Goal: Task Accomplishment & Management: Complete application form

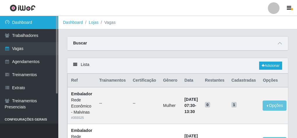
scroll to position [210, 0]
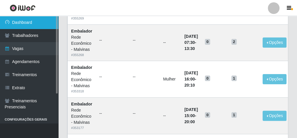
click at [28, 21] on link "Dashboard" at bounding box center [29, 22] width 58 height 13
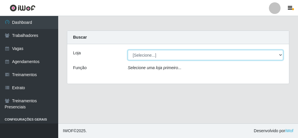
click at [144, 56] on select "[Selecione...] Rede Econômico - Malvinas Rede Econômico - Prata" at bounding box center [206, 55] width 156 height 10
select select "194"
click at [128, 50] on select "[Selecione...] Rede Econômico - Malvinas Rede Econômico - Prata" at bounding box center [206, 55] width 156 height 10
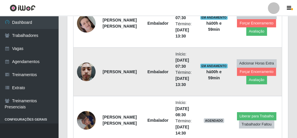
scroll to position [303, 0]
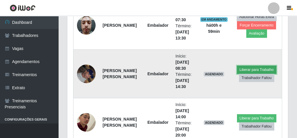
click at [251, 69] on button "Liberar para Trabalho" at bounding box center [256, 70] width 39 height 8
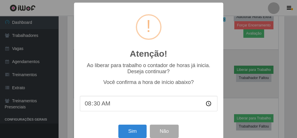
scroll to position [121, 218]
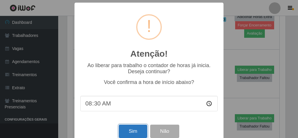
click at [125, 132] on button "Sim" at bounding box center [133, 132] width 28 height 14
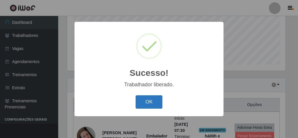
click at [139, 105] on button "OK" at bounding box center [149, 103] width 27 height 14
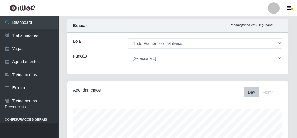
scroll to position [0, 0]
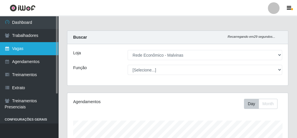
click at [35, 43] on link "Vagas" at bounding box center [29, 48] width 58 height 13
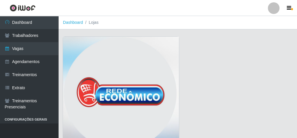
click at [99, 67] on img at bounding box center [121, 95] width 116 height 116
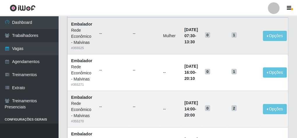
scroll to position [47, 0]
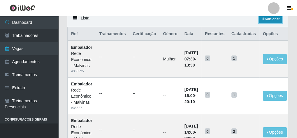
click at [262, 20] on icon at bounding box center [263, 18] width 3 height 3
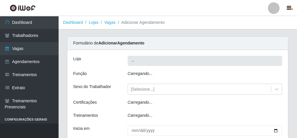
type input "Rede Econômico - Malvinas"
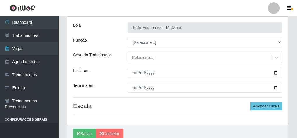
scroll to position [23, 0]
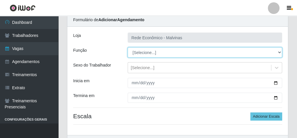
click at [144, 54] on select "[Selecione...] Embalador Embalador + Embalador ++ Operador de Caixa Operador de…" at bounding box center [205, 52] width 154 height 10
select select "1"
click at [128, 47] on select "[Selecione...] Embalador Embalador + Embalador ++ Operador de Caixa Operador de…" at bounding box center [205, 52] width 154 height 10
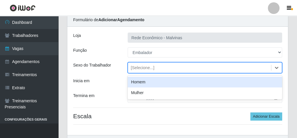
click at [143, 67] on div "[Selecione...]" at bounding box center [143, 68] width 24 height 6
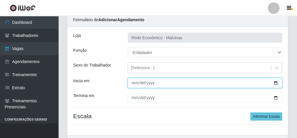
click at [132, 82] on input "Inicia em" at bounding box center [205, 83] width 154 height 10
type input "[DATE]"
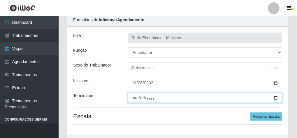
click at [132, 97] on input "Termina em" at bounding box center [205, 98] width 154 height 10
type input "[DATE]"
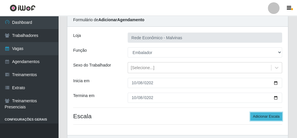
click at [263, 113] on button "Adicionar Escala" at bounding box center [266, 117] width 32 height 8
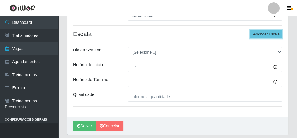
scroll to position [116, 0]
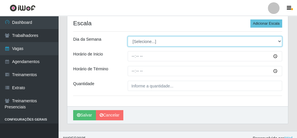
click at [156, 44] on select "[Selecione...] Segunda Terça Quarta Quinta Sexta [PERSON_NAME]" at bounding box center [205, 41] width 154 height 10
select select "3"
click at [128, 36] on select "[Selecione...] Segunda Terça Quarta Quinta Sexta [PERSON_NAME]" at bounding box center [205, 41] width 154 height 10
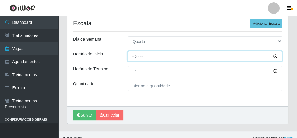
click at [132, 56] on input "Horário de Inicio" at bounding box center [205, 56] width 154 height 10
type input "07:30"
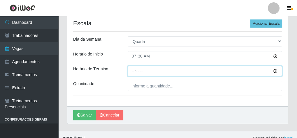
drag, startPoint x: 134, startPoint y: 65, endPoint x: 132, endPoint y: 69, distance: 4.7
click at [133, 68] on input "Horário de Término" at bounding box center [205, 71] width 154 height 10
type input "13:30"
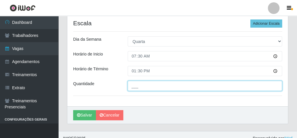
click at [139, 87] on input "___" at bounding box center [205, 86] width 154 height 10
type input "2__"
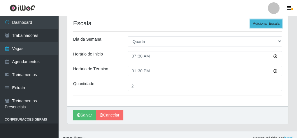
click at [259, 25] on button "Adicionar Escala" at bounding box center [266, 24] width 32 height 8
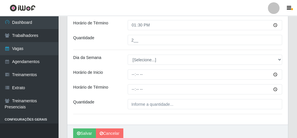
scroll to position [163, 0]
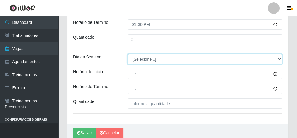
click at [146, 62] on select "[Selecione...] Segunda Terça Quarta Quinta Sexta [PERSON_NAME]" at bounding box center [205, 59] width 154 height 10
select select "3"
click at [128, 54] on select "[Selecione...] Segunda Terça Quarta Quinta Sexta [PERSON_NAME]" at bounding box center [205, 59] width 154 height 10
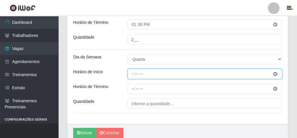
click at [131, 74] on input "Horário de Inicio" at bounding box center [205, 74] width 154 height 10
click at [141, 73] on input "08:00" at bounding box center [205, 74] width 154 height 10
type input "08:30"
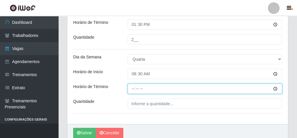
click at [133, 89] on input "Horário de Término" at bounding box center [205, 89] width 154 height 10
type input "14:00"
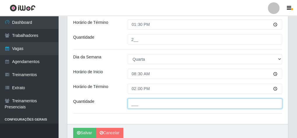
click at [144, 100] on input "___" at bounding box center [205, 104] width 154 height 10
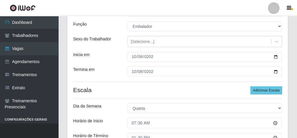
scroll to position [47, 0]
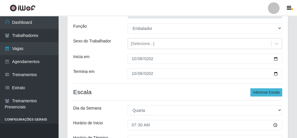
type input "1__"
click at [253, 93] on button "Adicionar Escala" at bounding box center [266, 93] width 32 height 8
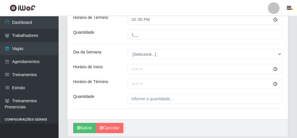
scroll to position [252, 0]
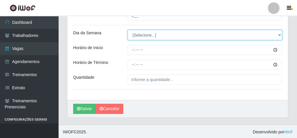
click at [142, 36] on select "[Selecione...] Segunda Terça Quarta Quinta Sexta [PERSON_NAME]" at bounding box center [205, 35] width 154 height 10
select select "3"
click at [128, 30] on select "[Selecione...] Segunda Terça Quarta Quinta Sexta [PERSON_NAME]" at bounding box center [205, 35] width 154 height 10
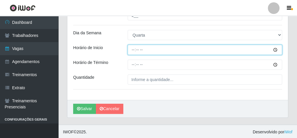
click at [135, 50] on input "Horário de Inicio" at bounding box center [205, 50] width 154 height 10
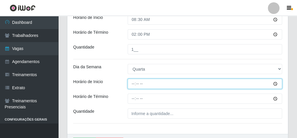
scroll to position [228, 0]
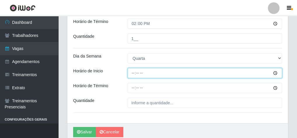
type input "14:00"
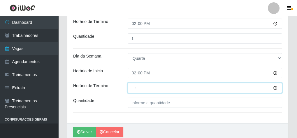
drag, startPoint x: 133, startPoint y: 87, endPoint x: 134, endPoint y: 82, distance: 5.3
click at [133, 86] on input "Horário de Término" at bounding box center [205, 88] width 154 height 10
type input "20:00"
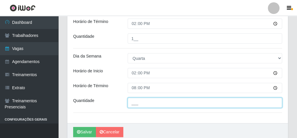
click at [137, 100] on input "___" at bounding box center [205, 103] width 154 height 10
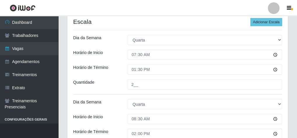
scroll to position [112, 0]
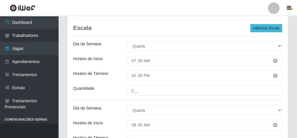
type input "2__"
click at [257, 27] on button "Adicionar Escala" at bounding box center [266, 28] width 32 height 8
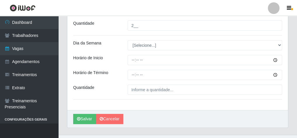
scroll to position [316, 0]
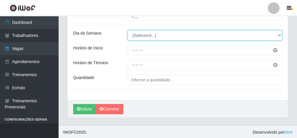
click at [149, 33] on select "[Selecione...] Segunda Terça Quarta Quinta Sexta [PERSON_NAME]" at bounding box center [205, 35] width 154 height 10
select select "3"
click at [128, 30] on select "[Selecione...] Segunda Terça Quarta Quinta Sexta [PERSON_NAME]" at bounding box center [205, 35] width 154 height 10
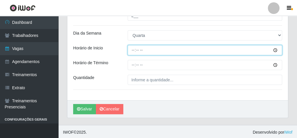
click at [130, 50] on input "Horário de Inicio" at bounding box center [205, 50] width 154 height 10
type input "15:00"
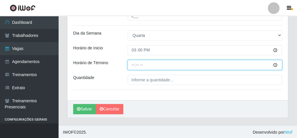
click at [133, 66] on input "Horário de Término" at bounding box center [205, 65] width 154 height 10
type input "20:10"
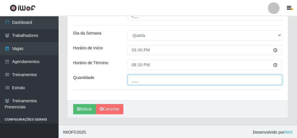
click at [165, 77] on input "___" at bounding box center [205, 80] width 154 height 10
type input "1__"
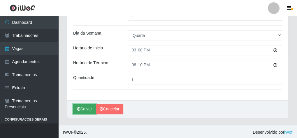
click at [82, 107] on button "Salvar" at bounding box center [84, 109] width 23 height 10
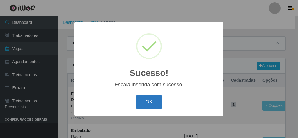
click at [153, 105] on button "OK" at bounding box center [149, 103] width 27 height 14
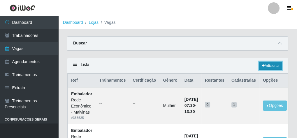
click at [268, 63] on link "Adicionar" at bounding box center [270, 66] width 23 height 8
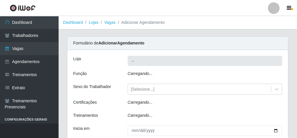
type input "Rede Econômico - Malvinas"
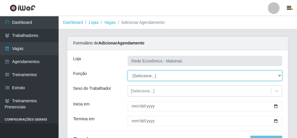
click at [142, 76] on select "[Selecione...] Embalador Embalador + Embalador ++ Operador de Caixa Operador de…" at bounding box center [205, 76] width 154 height 10
select select "1"
click at [128, 71] on select "[Selecione...] Embalador Embalador + Embalador ++ Operador de Caixa Operador de…" at bounding box center [205, 76] width 154 height 10
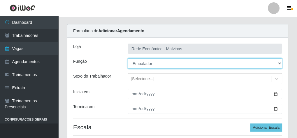
scroll to position [47, 0]
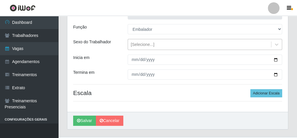
click at [141, 47] on div "[Selecione...]" at bounding box center [143, 45] width 24 height 6
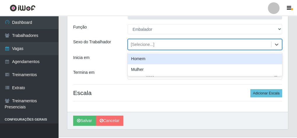
click at [141, 47] on div "[Selecione...]" at bounding box center [143, 45] width 24 height 6
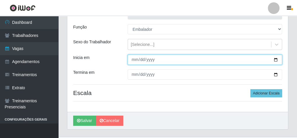
click at [135, 59] on input "Inicia em" at bounding box center [205, 60] width 154 height 10
type input "[DATE]"
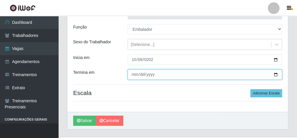
click at [136, 75] on input "Termina em" at bounding box center [205, 75] width 154 height 10
type input "[DATE]"
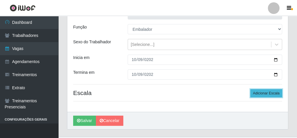
click at [256, 92] on button "Adicionar Escala" at bounding box center [266, 93] width 32 height 8
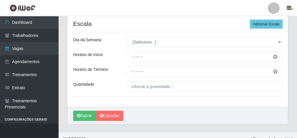
scroll to position [116, 0]
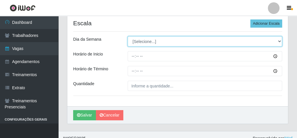
click at [138, 38] on select "[Selecione...] Segunda Terça Quarta Quinta Sexta [PERSON_NAME]" at bounding box center [205, 41] width 154 height 10
select select "4"
click at [128, 36] on select "[Selecione...] Segunda Terça Quarta Quinta Sexta [PERSON_NAME]" at bounding box center [205, 41] width 154 height 10
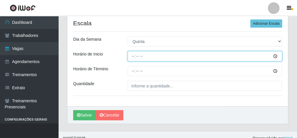
click at [133, 56] on input "Horário de Inicio" at bounding box center [205, 56] width 154 height 10
type input "07:30"
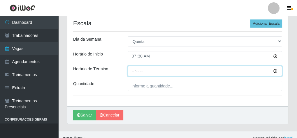
click at [130, 71] on input "Horário de Término" at bounding box center [205, 71] width 154 height 10
type input "13:30"
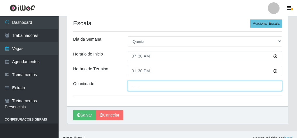
click at [156, 88] on input "___" at bounding box center [205, 86] width 154 height 10
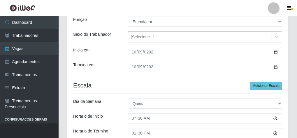
scroll to position [23, 0]
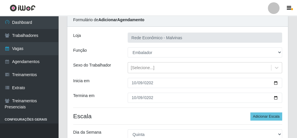
type input "2__"
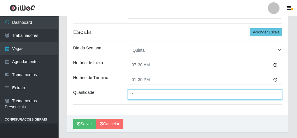
scroll to position [100, 0]
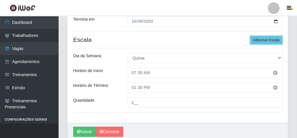
drag, startPoint x: 270, startPoint y: 40, endPoint x: 249, endPoint y: 41, distance: 20.7
click at [269, 40] on button "Adicionar Escala" at bounding box center [266, 40] width 32 height 8
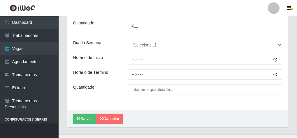
scroll to position [187, 0]
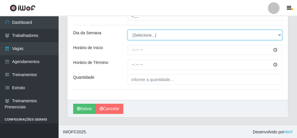
click at [154, 33] on select "[Selecione...] Segunda Terça Quarta Quinta Sexta [PERSON_NAME]" at bounding box center [205, 35] width 154 height 10
select select "4"
click at [128, 30] on select "[Selecione...] Segunda Terça Quarta Quinta Sexta [PERSON_NAME]" at bounding box center [205, 35] width 154 height 10
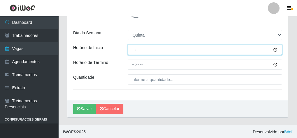
click at [133, 49] on input "Horário de Inicio" at bounding box center [205, 50] width 154 height 10
type input "08:30"
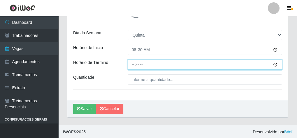
click at [133, 64] on input "Horário de Término" at bounding box center [205, 65] width 154 height 10
type input "13:30"
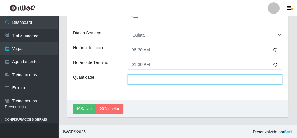
click at [147, 77] on input "___" at bounding box center [205, 80] width 154 height 10
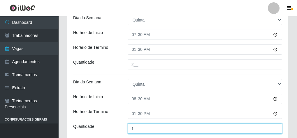
scroll to position [94, 0]
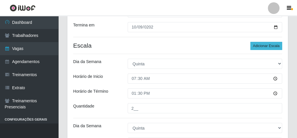
type input "1__"
click at [258, 43] on button "Adicionar Escala" at bounding box center [266, 46] width 32 height 8
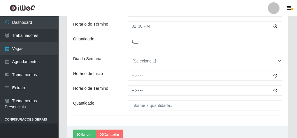
scroll to position [234, 0]
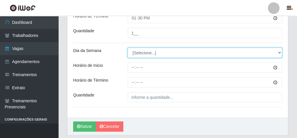
click at [144, 53] on select "[Selecione...] Segunda Terça Quarta Quinta Sexta [PERSON_NAME]" at bounding box center [205, 53] width 154 height 10
select select "4"
click at [128, 48] on select "[Selecione...] Segunda Terça Quarta Quinta Sexta [PERSON_NAME]" at bounding box center [205, 53] width 154 height 10
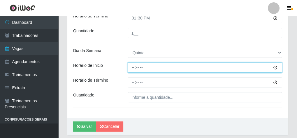
click at [133, 65] on input "Horário de Inicio" at bounding box center [205, 68] width 154 height 10
type input "14:00"
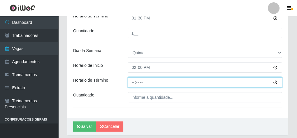
click at [131, 80] on input "Horário de Término" at bounding box center [205, 82] width 154 height 10
type input "20:00"
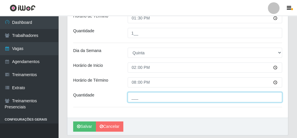
click at [143, 94] on input "___" at bounding box center [205, 97] width 154 height 10
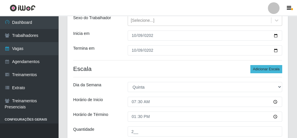
type input "2__"
click at [260, 67] on button "Adicionar Escala" at bounding box center [266, 69] width 32 height 8
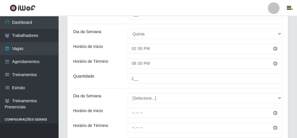
scroll to position [246, 0]
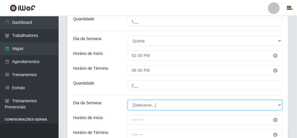
click at [138, 106] on select "[Selecione...] Segunda Terça Quarta Quinta Sexta [PERSON_NAME]" at bounding box center [205, 105] width 154 height 10
select select "4"
click at [128, 100] on select "[Selecione...] Segunda Terça Quarta Quinta Sexta [PERSON_NAME]" at bounding box center [205, 105] width 154 height 10
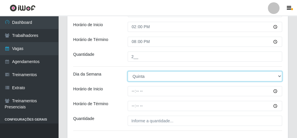
scroll to position [316, 0]
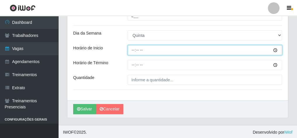
click at [132, 49] on input "Horário de Inicio" at bounding box center [205, 50] width 154 height 10
type input "15:00"
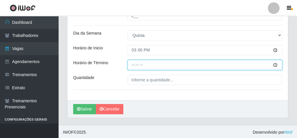
click at [132, 64] on input "Horário de Término" at bounding box center [205, 65] width 154 height 10
type input "20:10"
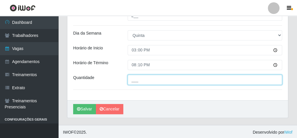
click at [140, 77] on input "___" at bounding box center [205, 80] width 154 height 10
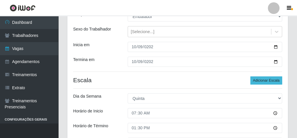
type input "1__"
click at [273, 82] on button "Adicionar Escala" at bounding box center [266, 81] width 32 height 8
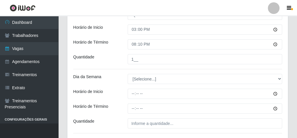
scroll to position [339, 0]
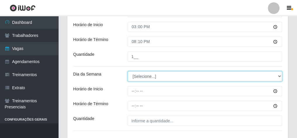
click at [139, 76] on select "[Selecione...] Segunda Terça Quarta Quinta Sexta [PERSON_NAME]" at bounding box center [205, 76] width 154 height 10
select select "4"
click at [128, 71] on select "[Selecione...] Segunda Terça Quarta Quinta Sexta [PERSON_NAME]" at bounding box center [205, 76] width 154 height 10
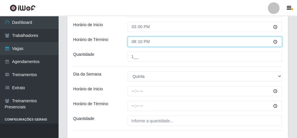
click at [149, 43] on input "20:10" at bounding box center [205, 42] width 154 height 10
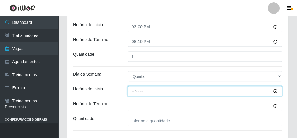
click at [132, 91] on input "Horário de Inicio" at bounding box center [205, 91] width 154 height 10
type input "16:00"
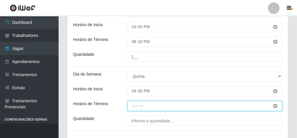
click at [132, 105] on input "Horário de Término" at bounding box center [205, 106] width 154 height 10
type input "20:10"
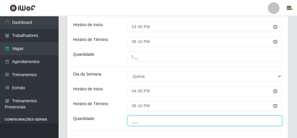
click at [137, 119] on input "___" at bounding box center [205, 121] width 154 height 10
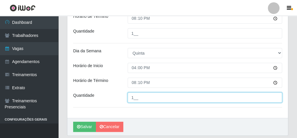
scroll to position [362, 0]
type input "1__"
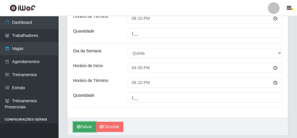
click at [87, 124] on button "Salvar" at bounding box center [84, 127] width 23 height 10
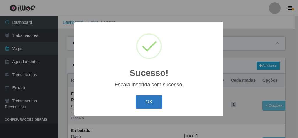
click at [161, 106] on button "OK" at bounding box center [149, 103] width 27 height 14
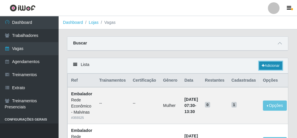
click at [267, 66] on link "Adicionar" at bounding box center [270, 66] width 23 height 8
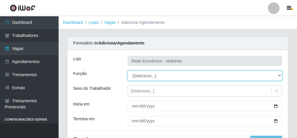
click at [143, 76] on select "[Selecione...] Embalador Embalador + Embalador ++ Operador de Caixa Operador de…" at bounding box center [205, 76] width 154 height 10
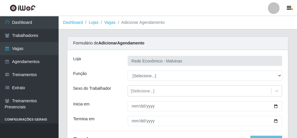
click at [200, 113] on div "Loja Rede Econômico - Malvinas Função [Selecione...] Embalador Embalador + Emba…" at bounding box center [177, 104] width 220 height 109
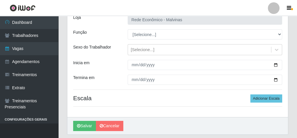
scroll to position [47, 0]
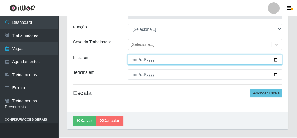
click at [133, 57] on input "Inicia em" at bounding box center [205, 60] width 154 height 10
type input "[DATE]"
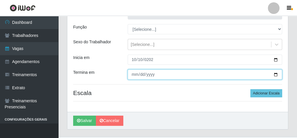
click at [133, 77] on input "Termina em" at bounding box center [205, 75] width 154 height 10
type input "[DATE]"
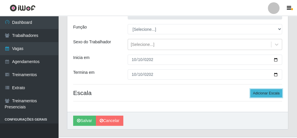
click at [263, 95] on button "Adicionar Escala" at bounding box center [266, 93] width 32 height 8
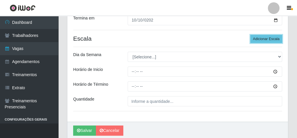
scroll to position [116, 0]
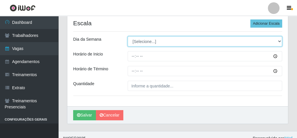
click at [146, 40] on select "[Selecione...] Segunda Terça Quarta Quinta Sexta [PERSON_NAME]" at bounding box center [205, 41] width 154 height 10
select select "5"
click at [128, 36] on select "[Selecione...] Segunda Terça Quarta Quinta Sexta [PERSON_NAME]" at bounding box center [205, 41] width 154 height 10
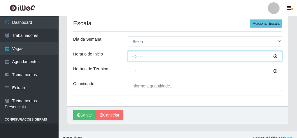
click at [133, 56] on input "Horário de Inicio" at bounding box center [205, 56] width 154 height 10
type input "07:30"
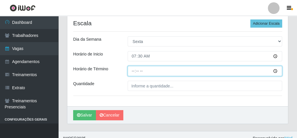
click at [130, 69] on input "Horário de Término" at bounding box center [205, 71] width 154 height 10
type input "13:30"
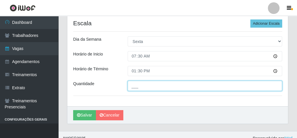
click at [144, 82] on input "___" at bounding box center [205, 86] width 154 height 10
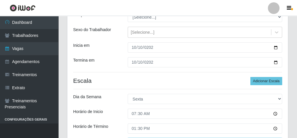
scroll to position [0, 0]
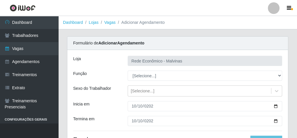
type input "2__"
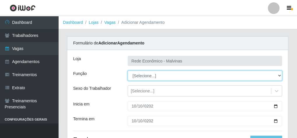
click at [151, 75] on select "[Selecione...] Embalador Embalador + Embalador ++ Operador de Caixa Operador de…" at bounding box center [205, 76] width 154 height 10
select select "1"
click at [128, 71] on select "[Selecione...] Embalador Embalador + Embalador ++ Operador de Caixa Operador de…" at bounding box center [205, 76] width 154 height 10
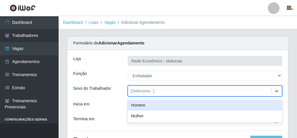
click at [141, 89] on div "[Selecione...]" at bounding box center [143, 91] width 24 height 6
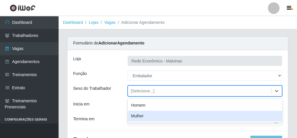
click at [141, 116] on div "Mulher" at bounding box center [205, 116] width 154 height 11
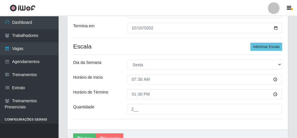
scroll to position [116, 0]
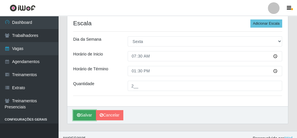
click at [85, 114] on button "Salvar" at bounding box center [84, 115] width 23 height 10
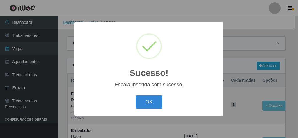
click at [145, 99] on button "OK" at bounding box center [149, 103] width 27 height 14
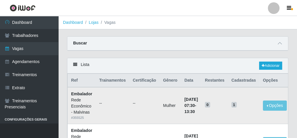
drag, startPoint x: 146, startPoint y: 98, endPoint x: 147, endPoint y: 106, distance: 7.6
click at [147, 106] on ul "--" at bounding box center [144, 103] width 23 height 6
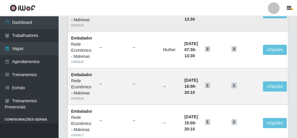
scroll to position [93, 0]
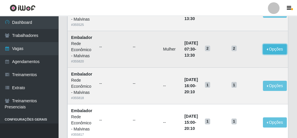
click at [281, 46] on button "Opções" at bounding box center [275, 49] width 24 height 10
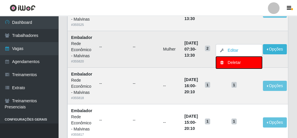
click at [234, 62] on div "Deletar" at bounding box center [239, 63] width 34 height 6
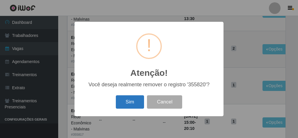
click at [127, 98] on button "Sim" at bounding box center [130, 103] width 28 height 14
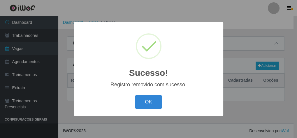
scroll to position [0, 0]
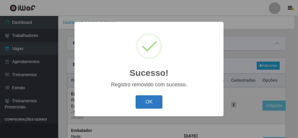
click at [146, 107] on button "OK" at bounding box center [149, 103] width 27 height 14
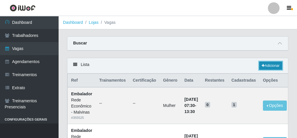
click at [269, 63] on link "Adicionar" at bounding box center [270, 66] width 23 height 8
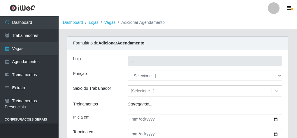
type input "Rede Econômico - Malvinas"
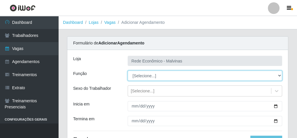
click at [142, 75] on select "[Selecione...] Embalador Embalador + Embalador ++ Operador de Caixa Operador de…" at bounding box center [205, 76] width 154 height 10
select select "1"
click at [128, 71] on select "[Selecione...] Embalador Embalador + Embalador ++ Operador de Caixa Operador de…" at bounding box center [205, 76] width 154 height 10
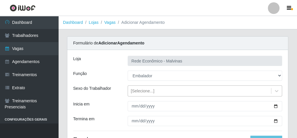
click at [135, 91] on div "[Selecione...]" at bounding box center [143, 91] width 24 height 6
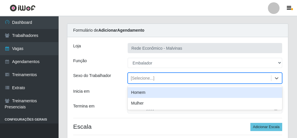
scroll to position [23, 0]
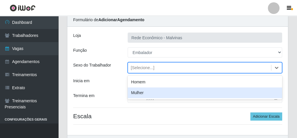
click at [136, 93] on div "Mulher" at bounding box center [205, 93] width 154 height 11
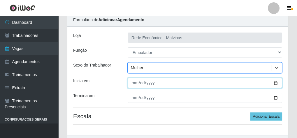
click at [132, 83] on input "Inicia em" at bounding box center [205, 83] width 154 height 10
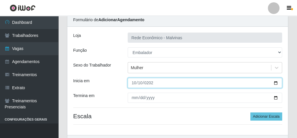
type input "[DATE]"
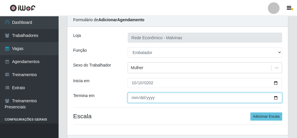
click at [133, 96] on input "Termina em" at bounding box center [205, 98] width 154 height 10
type input "0025-10-10"
type input "[DATE]"
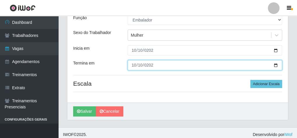
scroll to position [59, 0]
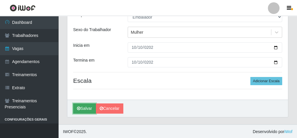
click at [88, 104] on button "Salvar" at bounding box center [84, 109] width 23 height 10
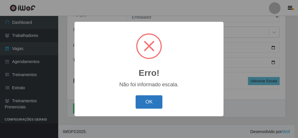
drag, startPoint x: 139, startPoint y: 95, endPoint x: 140, endPoint y: 103, distance: 8.0
click at [139, 100] on div "OK Cancel" at bounding box center [148, 102] width 137 height 17
click at [140, 103] on button "OK" at bounding box center [149, 103] width 27 height 14
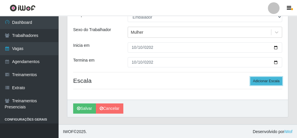
click at [257, 78] on button "Adicionar Escala" at bounding box center [266, 81] width 32 height 8
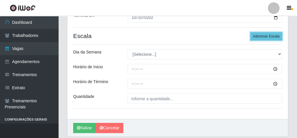
scroll to position [105, 0]
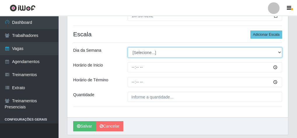
click at [149, 50] on select "[Selecione...] Segunda Terça Quarta Quinta Sexta [PERSON_NAME]" at bounding box center [205, 52] width 154 height 10
select select "5"
click at [128, 47] on select "[Selecione...] Segunda Terça Quarta Quinta Sexta [PERSON_NAME]" at bounding box center [205, 52] width 154 height 10
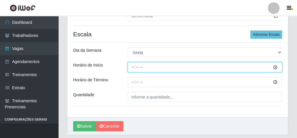
click at [132, 67] on input "Horário de Inicio" at bounding box center [205, 67] width 154 height 10
type input "07:30"
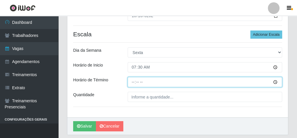
click at [133, 82] on input "Horário de Término" at bounding box center [205, 82] width 154 height 10
type input "13:30"
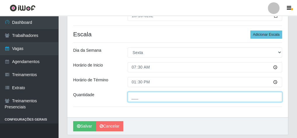
click at [138, 94] on input "___" at bounding box center [205, 97] width 154 height 10
type input "2__"
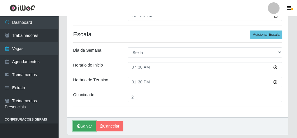
click at [86, 124] on button "Salvar" at bounding box center [84, 126] width 23 height 10
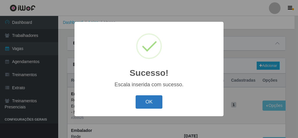
click at [155, 105] on button "OK" at bounding box center [149, 103] width 27 height 14
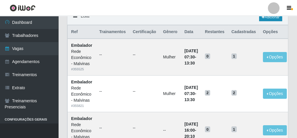
scroll to position [23, 0]
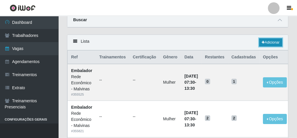
click at [271, 43] on link "Adicionar" at bounding box center [270, 42] width 23 height 8
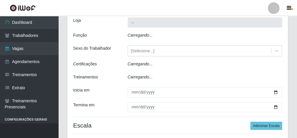
scroll to position [47, 0]
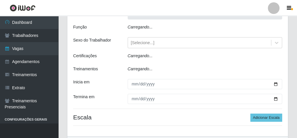
type input "Rede Econômico - Malvinas"
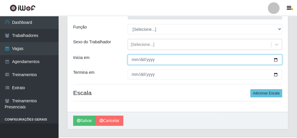
click at [130, 60] on input "Inicia em" at bounding box center [205, 60] width 154 height 10
type input "[DATE]"
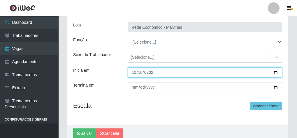
scroll to position [23, 0]
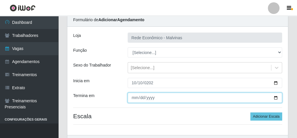
click at [132, 98] on input "Termina em" at bounding box center [205, 98] width 154 height 10
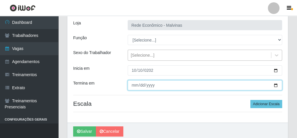
scroll to position [47, 0]
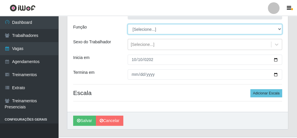
click at [145, 31] on select "[Selecione...] Embalador Embalador + Embalador ++ Operador de Caixa Operador de…" at bounding box center [205, 29] width 154 height 10
select select "1"
click at [128, 24] on select "[Selecione...] Embalador Embalador + Embalador ++ Operador de Caixa Operador de…" at bounding box center [205, 29] width 154 height 10
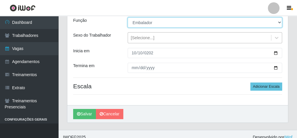
scroll to position [59, 0]
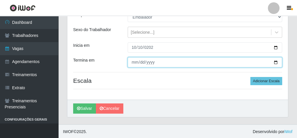
click at [133, 65] on input "Termina em" at bounding box center [205, 62] width 154 height 10
type input "[DATE]"
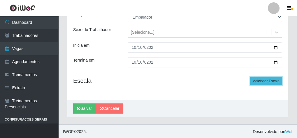
click at [272, 78] on button "Adicionar Escala" at bounding box center [266, 81] width 32 height 8
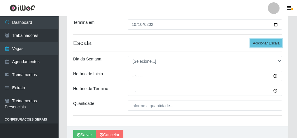
scroll to position [105, 0]
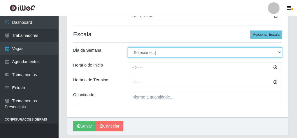
click at [148, 50] on select "[Selecione...] Segunda Terça Quarta Quinta Sexta [PERSON_NAME]" at bounding box center [205, 52] width 154 height 10
select select "5"
click at [128, 47] on select "[Selecione...] Segunda Terça Quarta Quinta Sexta [PERSON_NAME]" at bounding box center [205, 52] width 154 height 10
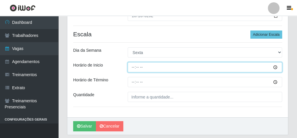
click at [131, 67] on input "Horário de Inicio" at bounding box center [205, 67] width 154 height 10
type input "08:30"
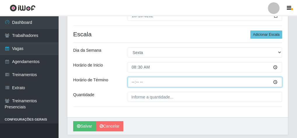
click at [134, 82] on input "Horário de Término" at bounding box center [205, 82] width 154 height 10
type input "14:00"
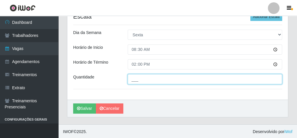
click at [134, 82] on input "___" at bounding box center [205, 79] width 154 height 10
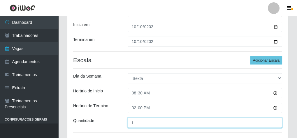
scroll to position [77, 0]
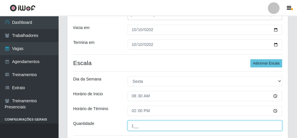
type input "1__"
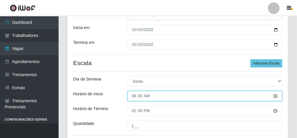
click at [139, 95] on input "08:30" at bounding box center [205, 96] width 154 height 10
type input "08:00"
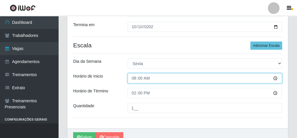
scroll to position [123, 0]
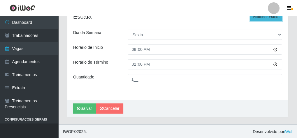
click at [269, 17] on button "Adicionar Escala" at bounding box center [266, 17] width 32 height 8
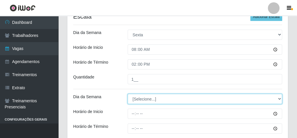
click at [147, 98] on select "[Selecione...] Segunda Terça Quarta Quinta Sexta [PERSON_NAME]" at bounding box center [205, 99] width 154 height 10
select select "5"
click at [128, 94] on select "[Selecione...] Segunda Terça Quarta Quinta Sexta [PERSON_NAME]" at bounding box center [205, 99] width 154 height 10
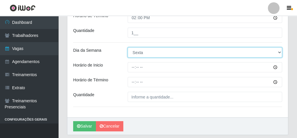
scroll to position [187, 0]
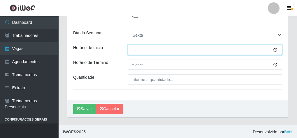
click at [135, 48] on input "Horário de Inicio" at bounding box center [205, 50] width 154 height 10
type input "09:00"
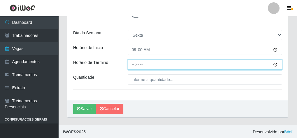
click at [133, 64] on input "Horário de Término" at bounding box center [205, 65] width 154 height 10
type input "15:00"
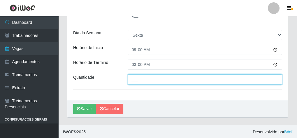
click at [141, 79] on input "___" at bounding box center [205, 80] width 154 height 10
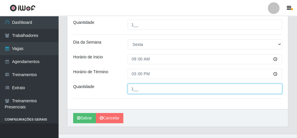
scroll to position [186, 0]
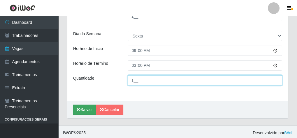
type input "1__"
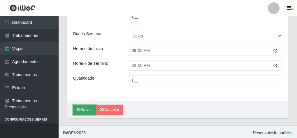
click at [81, 105] on button "Salvar" at bounding box center [84, 110] width 23 height 10
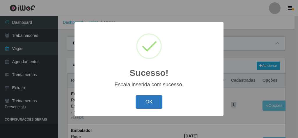
click at [153, 102] on button "OK" at bounding box center [149, 103] width 27 height 14
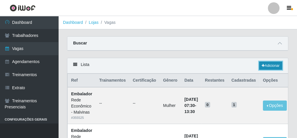
click at [262, 64] on icon at bounding box center [263, 65] width 3 height 3
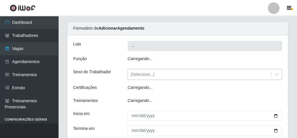
type input "Rede Econômico - Malvinas"
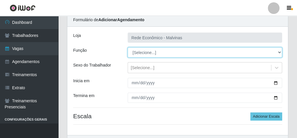
click at [148, 54] on select "[Selecione...] Embalador Embalador + Embalador ++ Operador de Caixa Operador de…" at bounding box center [205, 52] width 154 height 10
select select "1"
click at [128, 47] on select "[Selecione...] Embalador Embalador + Embalador ++ Operador de Caixa Operador de…" at bounding box center [205, 52] width 154 height 10
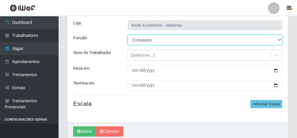
scroll to position [59, 0]
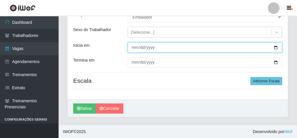
click at [132, 45] on input "Inicia em" at bounding box center [205, 48] width 154 height 10
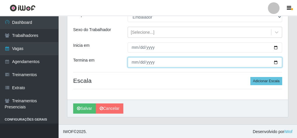
click at [131, 62] on input "Termina em" at bounding box center [205, 62] width 154 height 10
type input "5258-10-10"
type input "[DATE]"
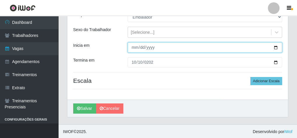
click at [146, 45] on input "Inicia em" at bounding box center [205, 48] width 154 height 10
type input "[DATE]"
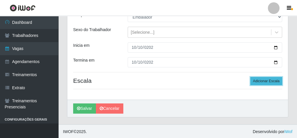
click at [262, 84] on button "Adicionar Escala" at bounding box center [266, 81] width 32 height 8
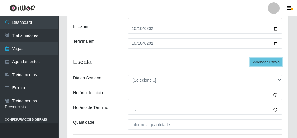
scroll to position [105, 0]
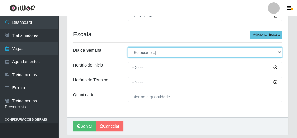
click at [148, 54] on select "[Selecione...] Segunda Terça Quarta Quinta Sexta [PERSON_NAME]" at bounding box center [205, 52] width 154 height 10
select select "5"
click at [128, 47] on select "[Selecione...] Segunda Terça Quarta Quinta Sexta [PERSON_NAME]" at bounding box center [205, 52] width 154 height 10
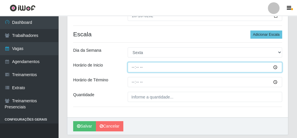
click at [135, 67] on input "Horário de Inicio" at bounding box center [205, 67] width 154 height 10
type input "15:00"
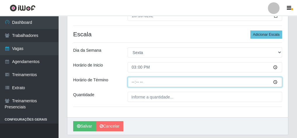
click at [131, 81] on input "Horário de Término" at bounding box center [205, 82] width 154 height 10
type input "20:10"
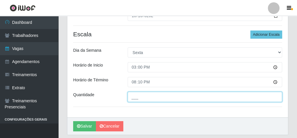
click at [133, 93] on input "___" at bounding box center [205, 97] width 154 height 10
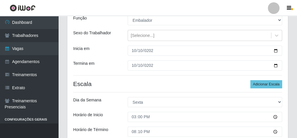
scroll to position [0, 0]
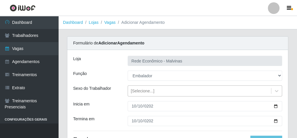
type input "1__"
click at [143, 90] on div "[Selecione...]" at bounding box center [143, 91] width 24 height 6
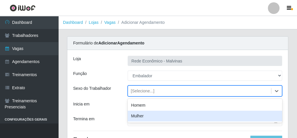
click at [142, 114] on div "Mulher" at bounding box center [205, 116] width 154 height 11
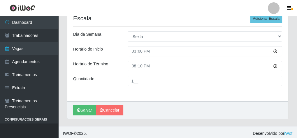
scroll to position [123, 0]
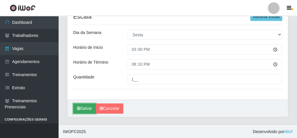
click at [80, 106] on button "Salvar" at bounding box center [84, 109] width 23 height 10
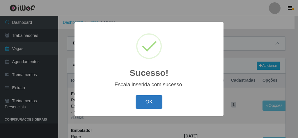
click at [143, 101] on button "OK" at bounding box center [149, 103] width 27 height 14
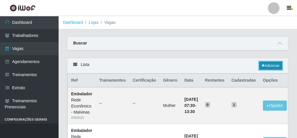
click at [262, 65] on icon at bounding box center [263, 65] width 3 height 3
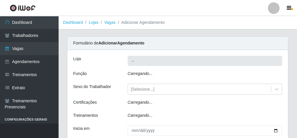
type input "Rede Econômico - Malvinas"
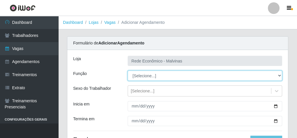
click at [137, 79] on select "[Selecione...] Embalador Embalador + Embalador ++ Operador de Caixa Operador de…" at bounding box center [205, 76] width 154 height 10
select select "1"
click at [128, 71] on select "[Selecione...] Embalador Embalador + Embalador ++ Operador de Caixa Operador de…" at bounding box center [205, 76] width 154 height 10
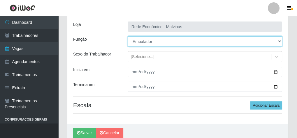
scroll to position [47, 0]
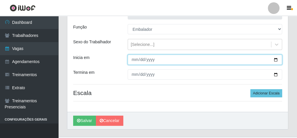
click at [131, 57] on input "Inicia em" at bounding box center [205, 60] width 154 height 10
type input "[DATE]"
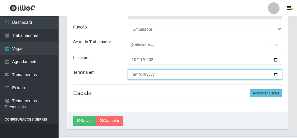
click at [135, 73] on input "Termina em" at bounding box center [205, 75] width 154 height 10
type input "[DATE]"
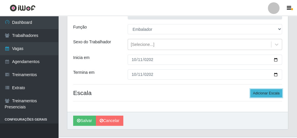
click at [259, 94] on button "Adicionar Escala" at bounding box center [266, 93] width 32 height 8
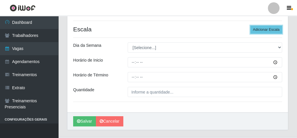
scroll to position [116, 0]
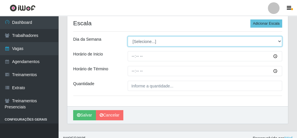
click at [141, 44] on select "[Selecione...] Segunda Terça Quarta Quinta Sexta [PERSON_NAME]" at bounding box center [205, 41] width 154 height 10
select select "6"
click at [128, 36] on select "[Selecione...] Segunda Terça Quarta Quinta Sexta [PERSON_NAME]" at bounding box center [205, 41] width 154 height 10
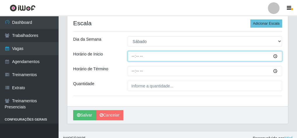
click at [135, 54] on input "Horário de Inicio" at bounding box center [205, 56] width 154 height 10
type input "07:30"
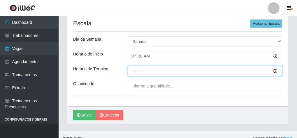
click at [131, 71] on input "Horário de Término" at bounding box center [205, 71] width 154 height 10
type input "13:30"
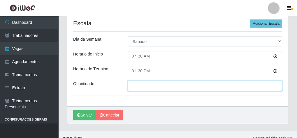
click at [129, 82] on input "___" at bounding box center [205, 86] width 154 height 10
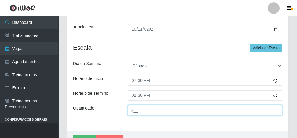
scroll to position [93, 0]
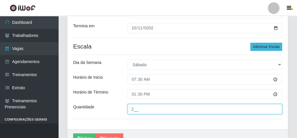
type input "2__"
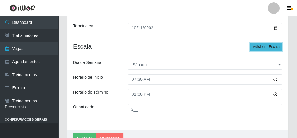
click at [266, 48] on button "Adicionar Escala" at bounding box center [266, 47] width 32 height 8
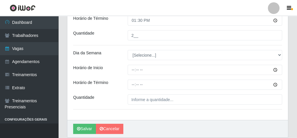
scroll to position [187, 0]
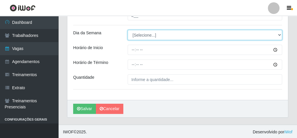
click at [136, 33] on select "[Selecione...] Segunda Terça Quarta Quinta Sexta [PERSON_NAME]" at bounding box center [205, 35] width 154 height 10
select select "6"
click at [128, 30] on select "[Selecione...] Segunda Terça Quarta Quinta Sexta [PERSON_NAME]" at bounding box center [205, 35] width 154 height 10
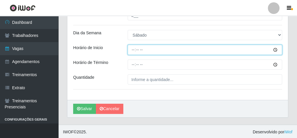
click at [131, 50] on input "Horário de Inicio" at bounding box center [205, 50] width 154 height 10
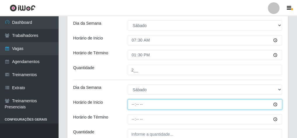
scroll to position [141, 0]
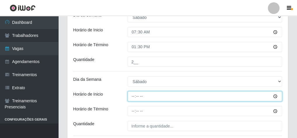
type input "08:00"
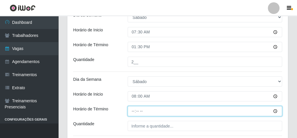
click at [135, 110] on input "Horário de Término" at bounding box center [205, 111] width 154 height 10
type input "14:00"
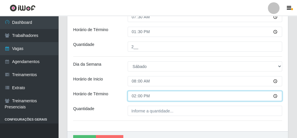
scroll to position [187, 0]
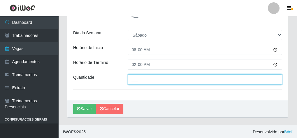
click at [155, 78] on input "___" at bounding box center [205, 80] width 154 height 10
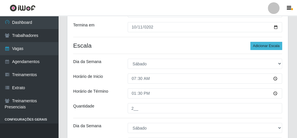
type input "1__"
click at [256, 47] on button "Adicionar Escala" at bounding box center [266, 46] width 32 height 8
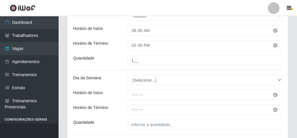
scroll to position [211, 0]
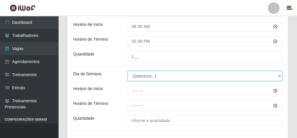
click at [137, 72] on select "[Selecione...] Segunda Terça Quarta Quinta Sexta [PERSON_NAME]" at bounding box center [205, 76] width 154 height 10
select select "6"
click at [128, 71] on select "[Selecione...] Segunda Terça Quarta Quinta Sexta [PERSON_NAME]" at bounding box center [205, 76] width 154 height 10
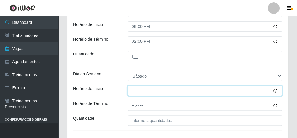
click at [132, 94] on input "Horário de Inicio" at bounding box center [205, 91] width 154 height 10
type input "09:00"
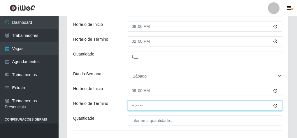
click at [130, 103] on input "Horário de Término" at bounding box center [205, 106] width 154 height 10
type input "15:00"
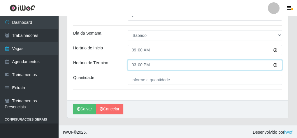
scroll to position [252, 0]
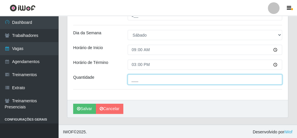
click at [149, 77] on input "___" at bounding box center [205, 80] width 154 height 10
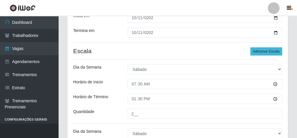
type input "1__"
click at [274, 52] on button "Adicionar Escala" at bounding box center [266, 51] width 32 height 8
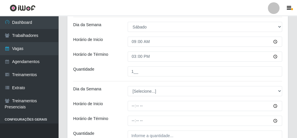
scroll to position [275, 0]
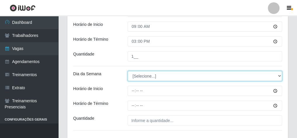
click at [140, 75] on select "[Selecione...] Segunda Terça Quarta Quinta Sexta [PERSON_NAME]" at bounding box center [205, 76] width 154 height 10
select select "6"
click at [128, 71] on select "[Selecione...] Segunda Terça Quarta Quinta Sexta [PERSON_NAME]" at bounding box center [205, 76] width 154 height 10
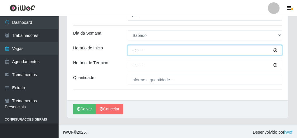
click at [133, 49] on input "Horário de Inicio" at bounding box center [205, 50] width 154 height 10
type input "14:00"
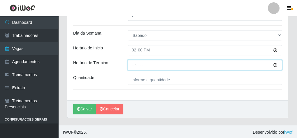
click at [129, 63] on input "Horário de Término" at bounding box center [205, 65] width 154 height 10
type input "20:00"
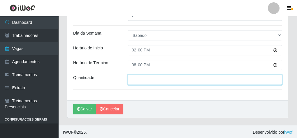
click at [139, 81] on input "___" at bounding box center [205, 80] width 154 height 10
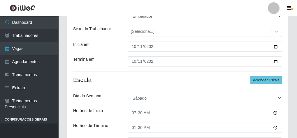
scroll to position [59, 0]
type input "2__"
click at [264, 80] on button "Adicionar Escala" at bounding box center [266, 81] width 32 height 8
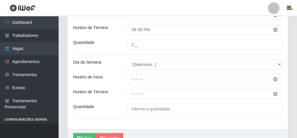
scroll to position [362, 0]
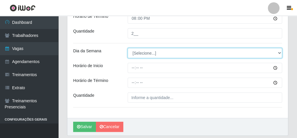
click at [146, 53] on select "[Selecione...] Segunda Terça Quarta Quinta Sexta [PERSON_NAME]" at bounding box center [205, 53] width 154 height 10
select select "6"
click at [128, 48] on select "[Selecione...] Segunda Terça Quarta Quinta Sexta [PERSON_NAME]" at bounding box center [205, 53] width 154 height 10
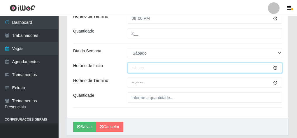
click at [133, 68] on input "Horário de Inicio" at bounding box center [205, 68] width 154 height 10
type input "15:00"
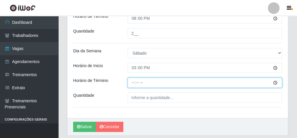
click at [131, 83] on input "Horário de Término" at bounding box center [205, 83] width 154 height 10
type input "20:10"
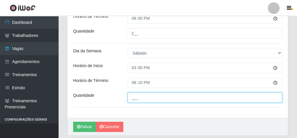
click at [137, 97] on input "___" at bounding box center [205, 98] width 154 height 10
type input "1__"
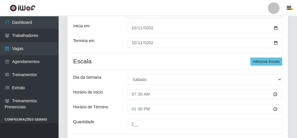
scroll to position [83, 0]
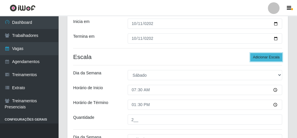
click at [263, 58] on button "Adicionar Escala" at bounding box center [266, 57] width 32 height 8
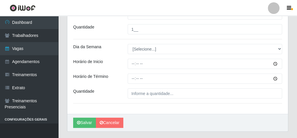
scroll to position [432, 0]
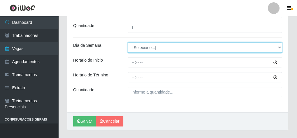
click at [141, 46] on select "[Selecione...] Segunda Terça Quarta Quinta Sexta [PERSON_NAME]" at bounding box center [205, 48] width 154 height 10
select select "6"
click at [128, 43] on select "[Selecione...] Segunda Terça Quarta Quinta Sexta [PERSON_NAME]" at bounding box center [205, 48] width 154 height 10
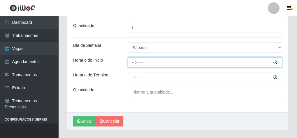
click at [133, 59] on input "Horário de Inicio" at bounding box center [205, 62] width 154 height 10
type input "16:00"
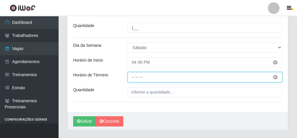
click at [133, 75] on input "Horário de Término" at bounding box center [205, 77] width 154 height 10
type input "20:10"
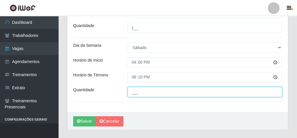
click at [138, 89] on input "___" at bounding box center [205, 92] width 154 height 10
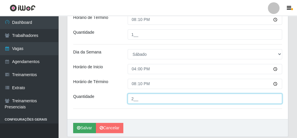
scroll to position [444, 0]
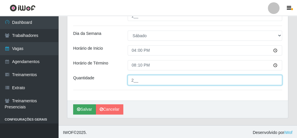
type input "2__"
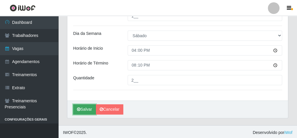
click at [84, 105] on button "Salvar" at bounding box center [84, 110] width 23 height 10
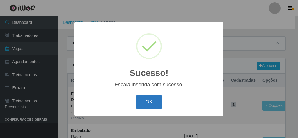
click at [145, 98] on button "OK" at bounding box center [149, 103] width 27 height 14
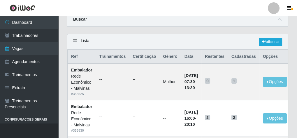
scroll to position [47, 0]
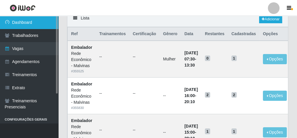
click at [39, 21] on link "Dashboard" at bounding box center [29, 22] width 58 height 13
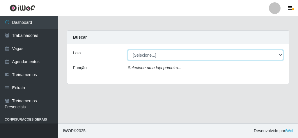
click at [151, 55] on select "[Selecione...] Rede Econômico - Malvinas Rede Econômico - Prata" at bounding box center [206, 55] width 156 height 10
select select "194"
click at [128, 50] on select "[Selecione...] Rede Econômico - Malvinas Rede Econômico - Prata" at bounding box center [206, 55] width 156 height 10
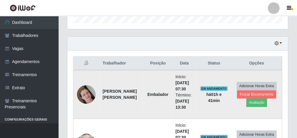
scroll to position [157, 0]
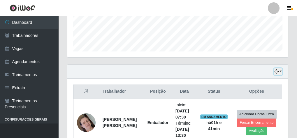
click at [278, 71] on icon "button" at bounding box center [276, 72] width 4 height 4
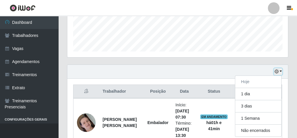
click at [278, 71] on icon "button" at bounding box center [276, 72] width 4 height 4
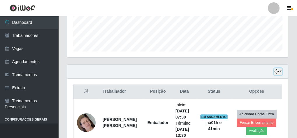
click at [278, 71] on icon "button" at bounding box center [276, 72] width 4 height 4
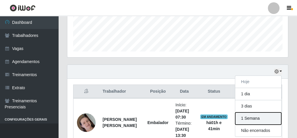
click at [261, 121] on button "1 Semana" at bounding box center [258, 119] width 46 height 12
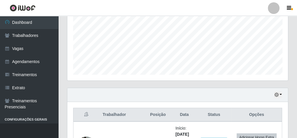
scroll to position [0, 0]
